Goal: Contribute content: Add original content to the website for others to see

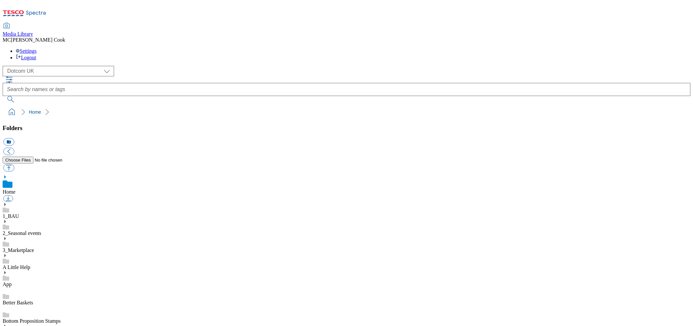
select select "flare-homepage"
click at [46, 12] on icon at bounding box center [25, 15] width 44 height 14
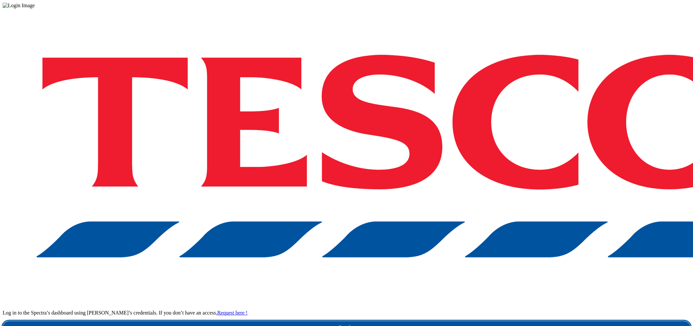
click at [521, 321] on link "Login" at bounding box center [347, 327] width 688 height 13
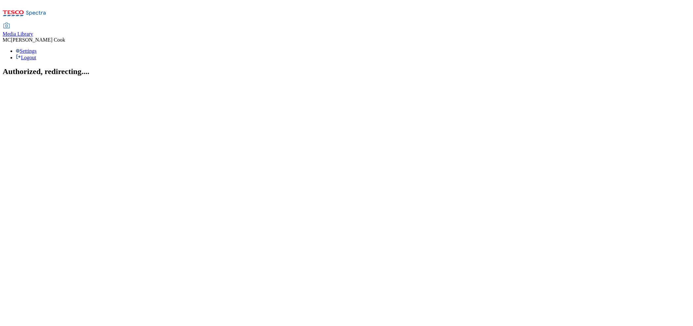
click at [33, 31] on span "Media Library" at bounding box center [18, 34] width 31 height 6
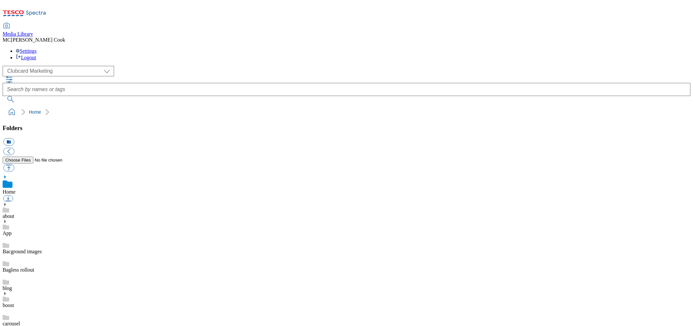
scroll to position [0, 0]
click at [43, 66] on select "Clubcard Marketing Dotcom [GEOGRAPHIC_DATA] Emails GHS Marketing [GEOGRAPHIC_DA…" at bounding box center [59, 71] width 112 height 10
select select "flare-ghs-mktg"
click at [5, 66] on select "Clubcard Marketing Dotcom [GEOGRAPHIC_DATA] Emails GHS Marketing [GEOGRAPHIC_DA…" at bounding box center [59, 71] width 112 height 10
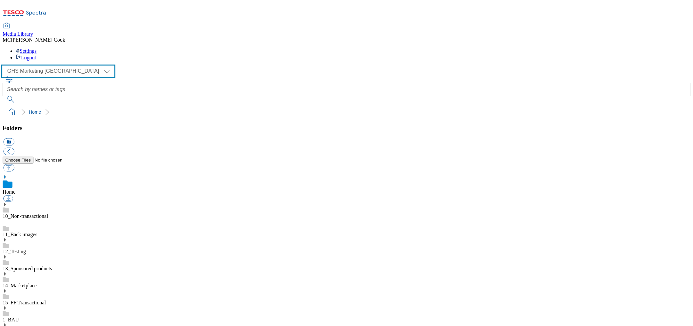
scroll to position [343, 0]
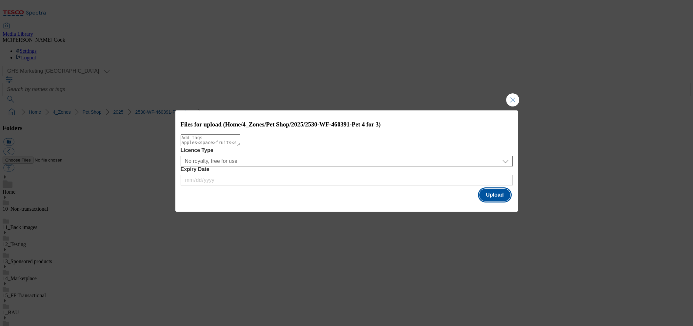
click at [489, 193] on button "Upload" at bounding box center [495, 195] width 31 height 12
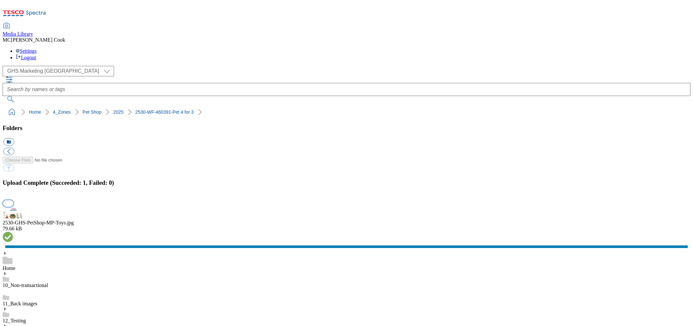
click at [13, 200] on button "button" at bounding box center [8, 203] width 10 height 6
